Goal: Task Accomplishment & Management: Use online tool/utility

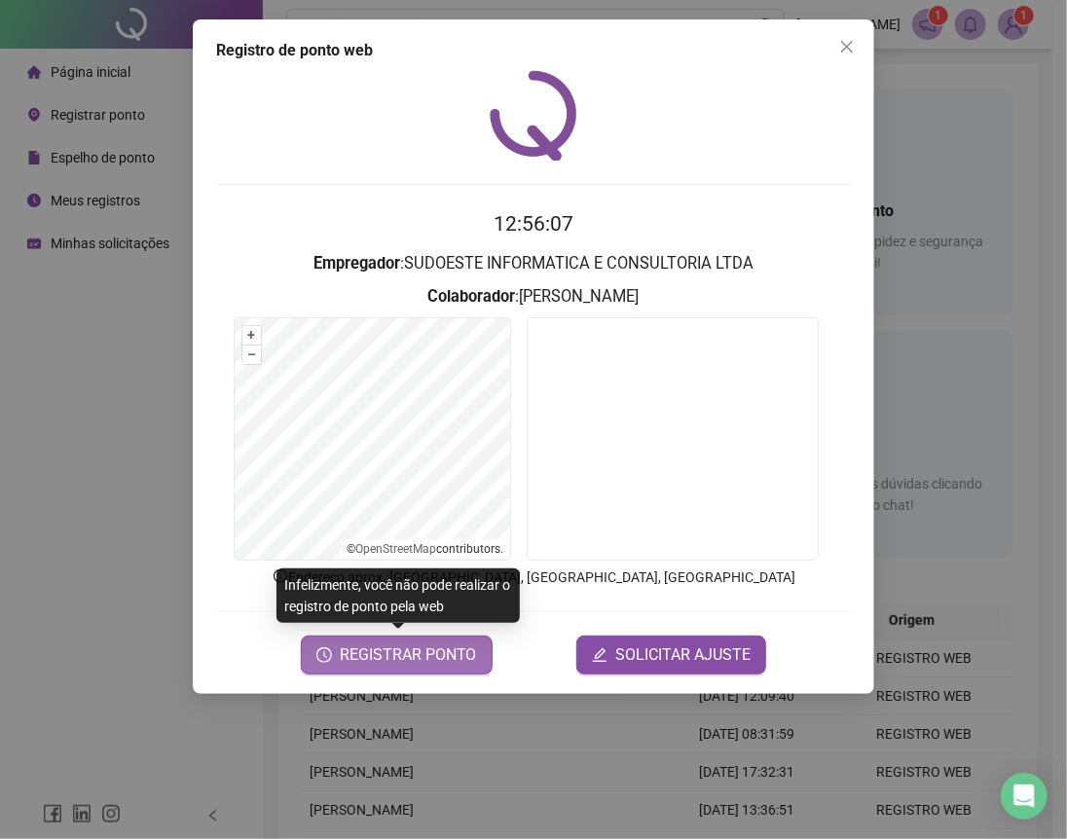
click at [402, 648] on span "REGISTRAR PONTO" at bounding box center [408, 655] width 137 height 23
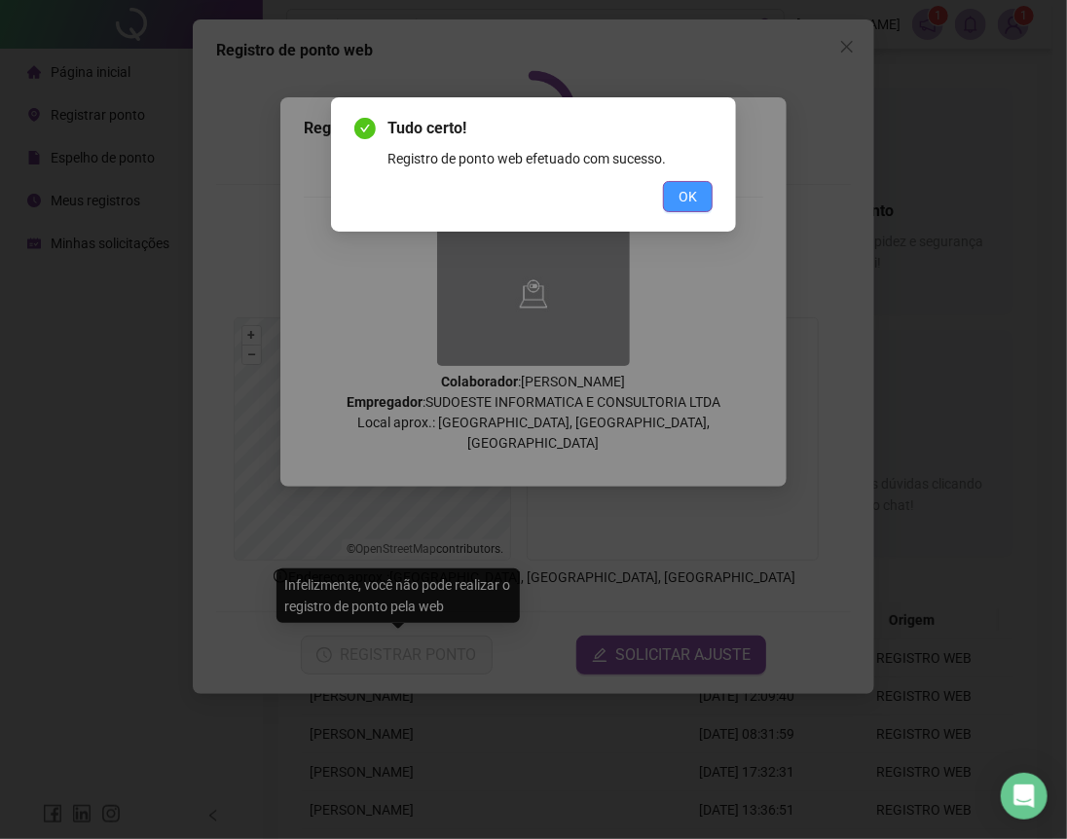
click at [681, 186] on span "OK" at bounding box center [688, 196] width 18 height 21
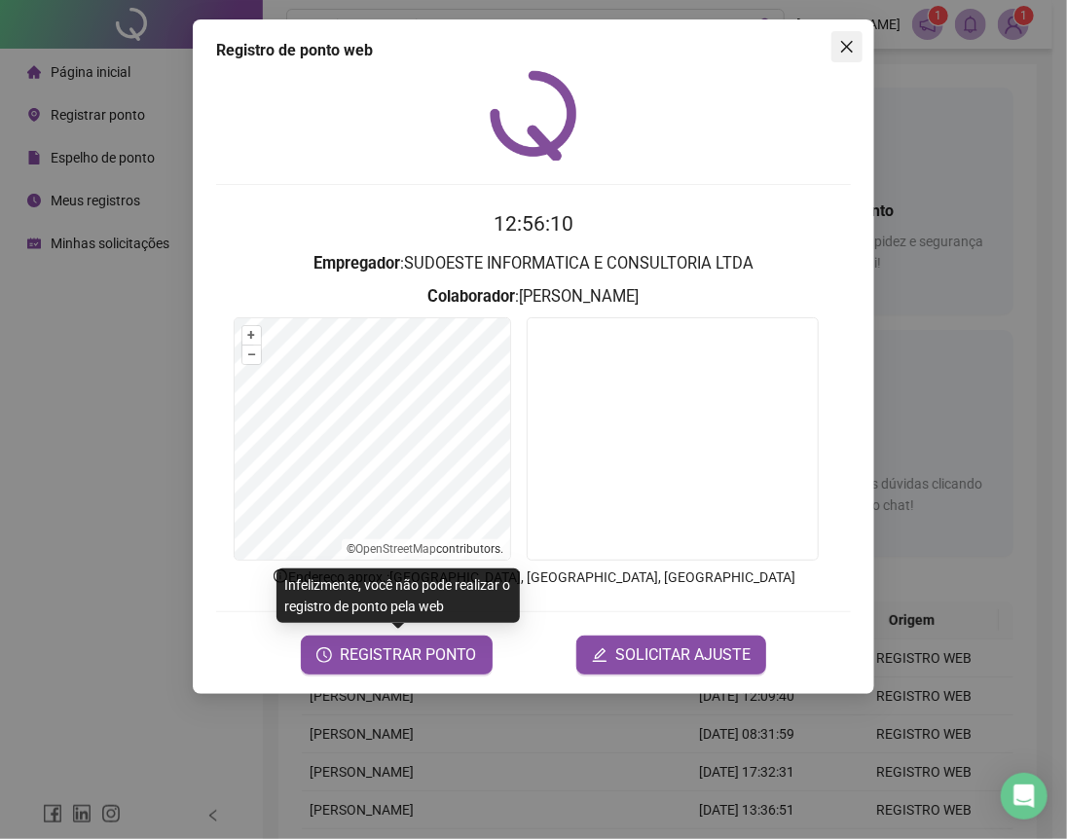
click at [839, 39] on icon "close" at bounding box center [847, 47] width 16 height 16
